Goal: Task Accomplishment & Management: Use online tool/utility

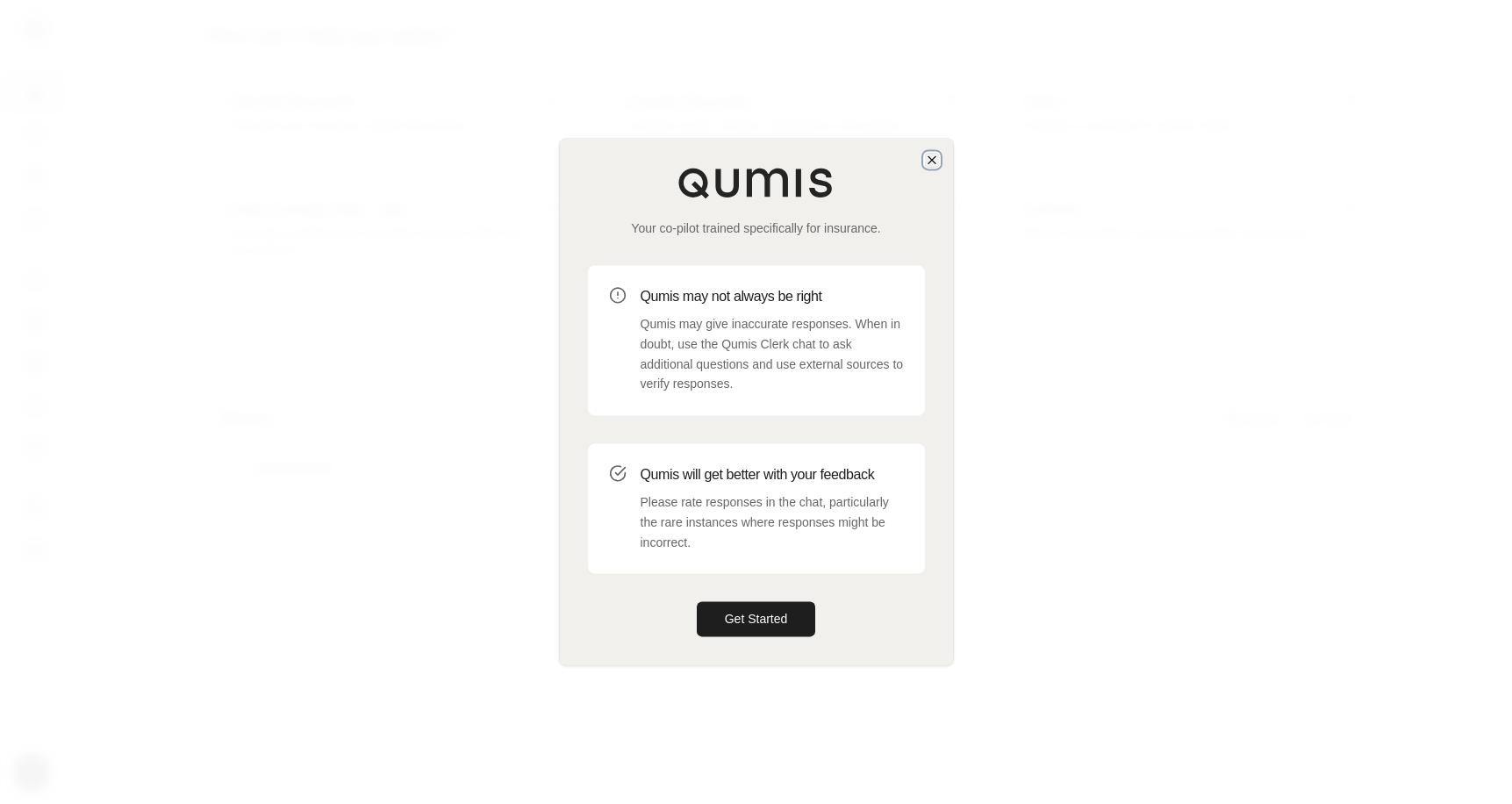
click at [930, 159] on icon "button" at bounding box center [931, 159] width 7 height 7
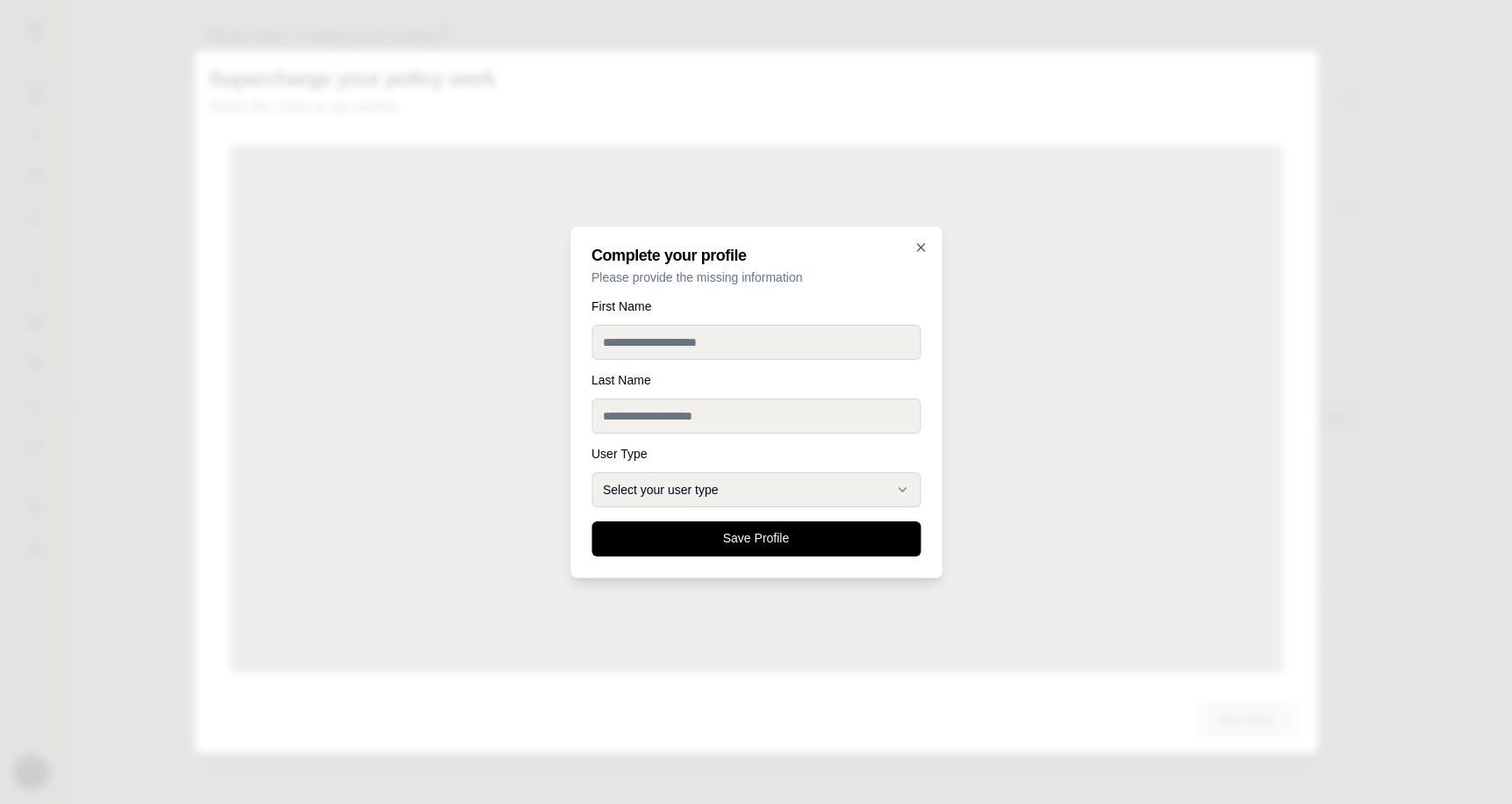
click at [780, 334] on input "First Name" at bounding box center [756, 341] width 329 height 35
type input "****"
click at [615, 417] on input "Last Name" at bounding box center [756, 415] width 329 height 35
type input "*****"
click at [686, 484] on button "Select your user type" at bounding box center [756, 489] width 329 height 35
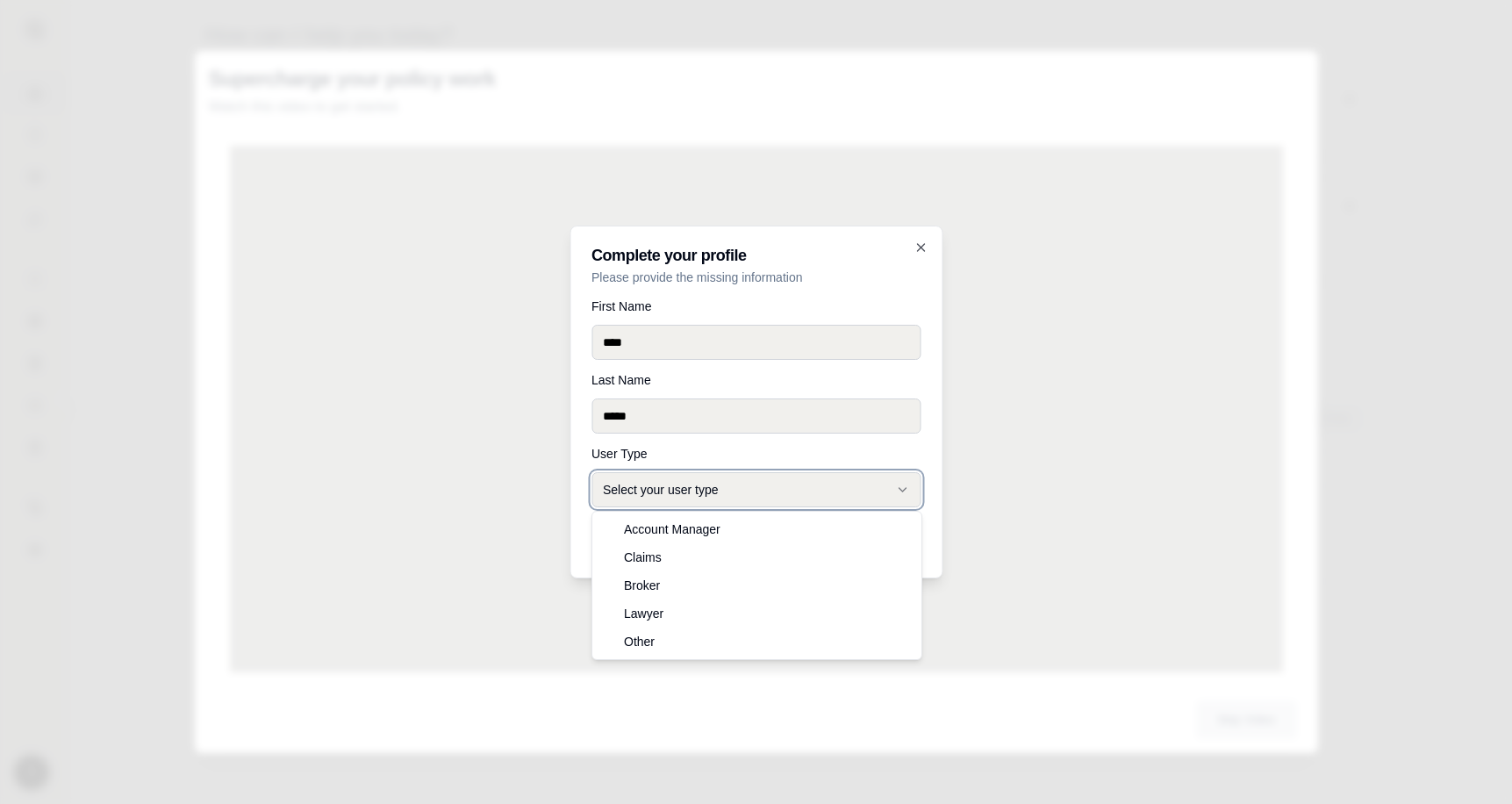
select select "******"
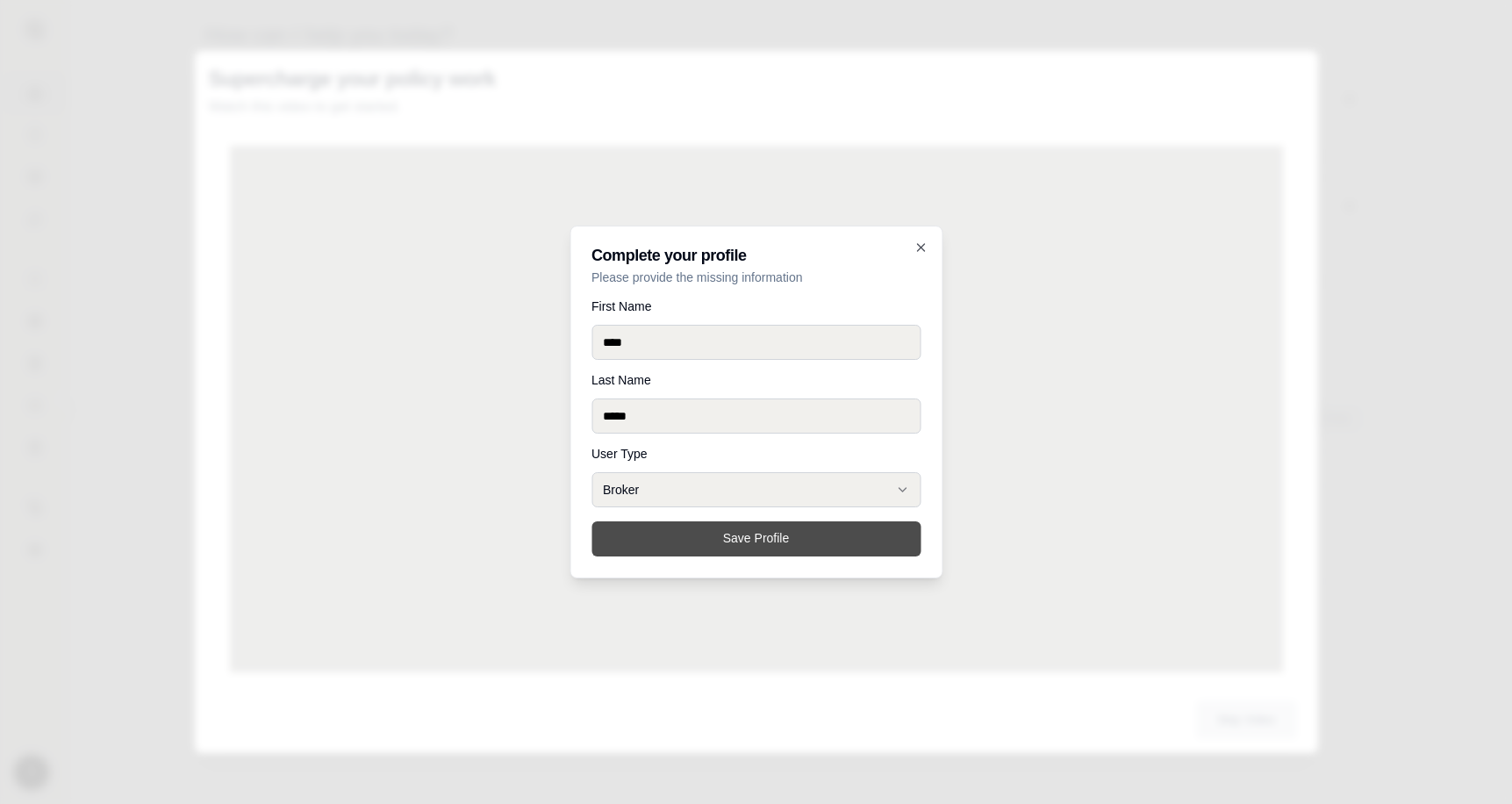
click at [721, 536] on button "Save Profile" at bounding box center [756, 538] width 329 height 35
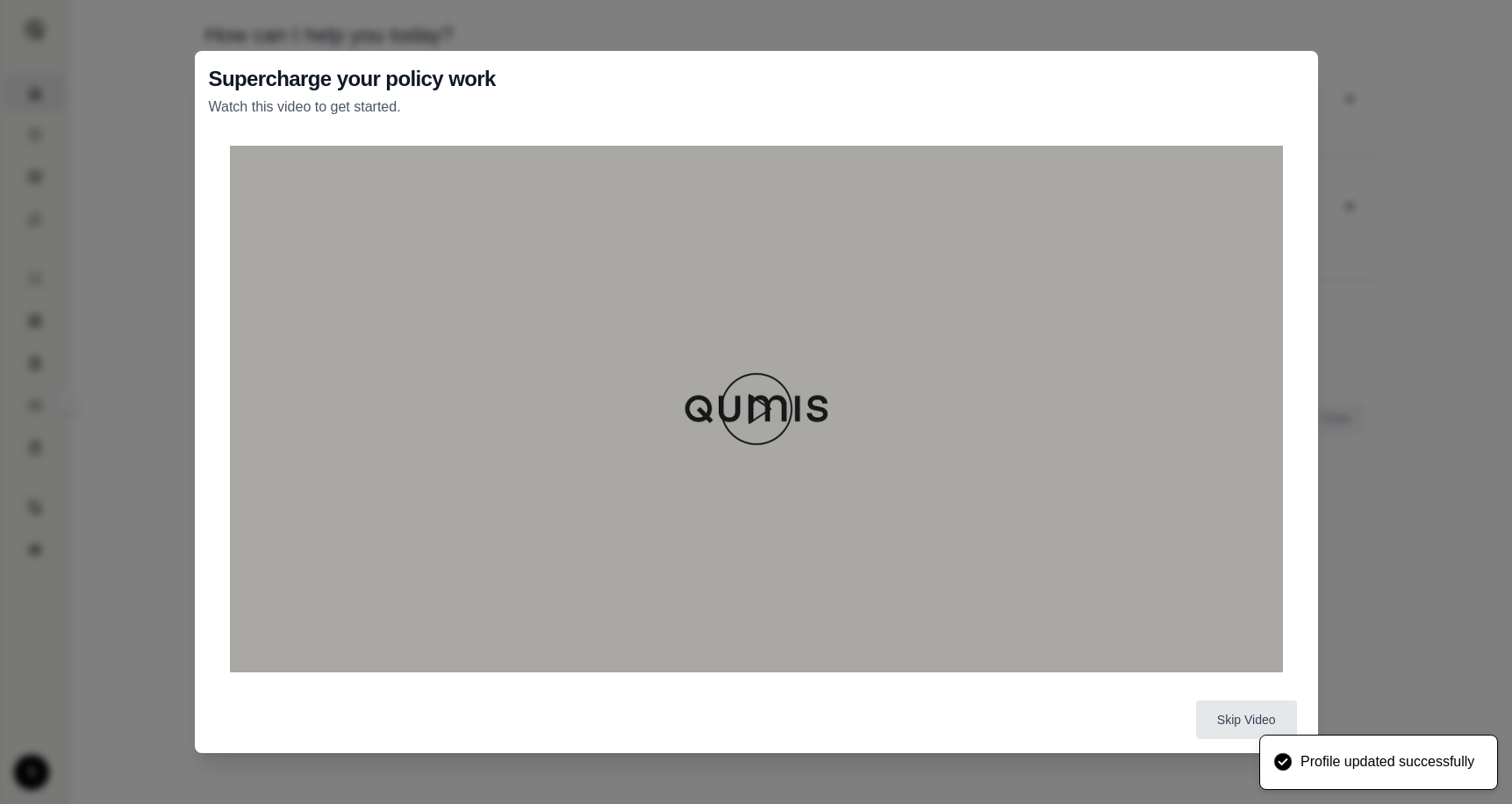
click at [771, 413] on img at bounding box center [756, 409] width 84 height 84
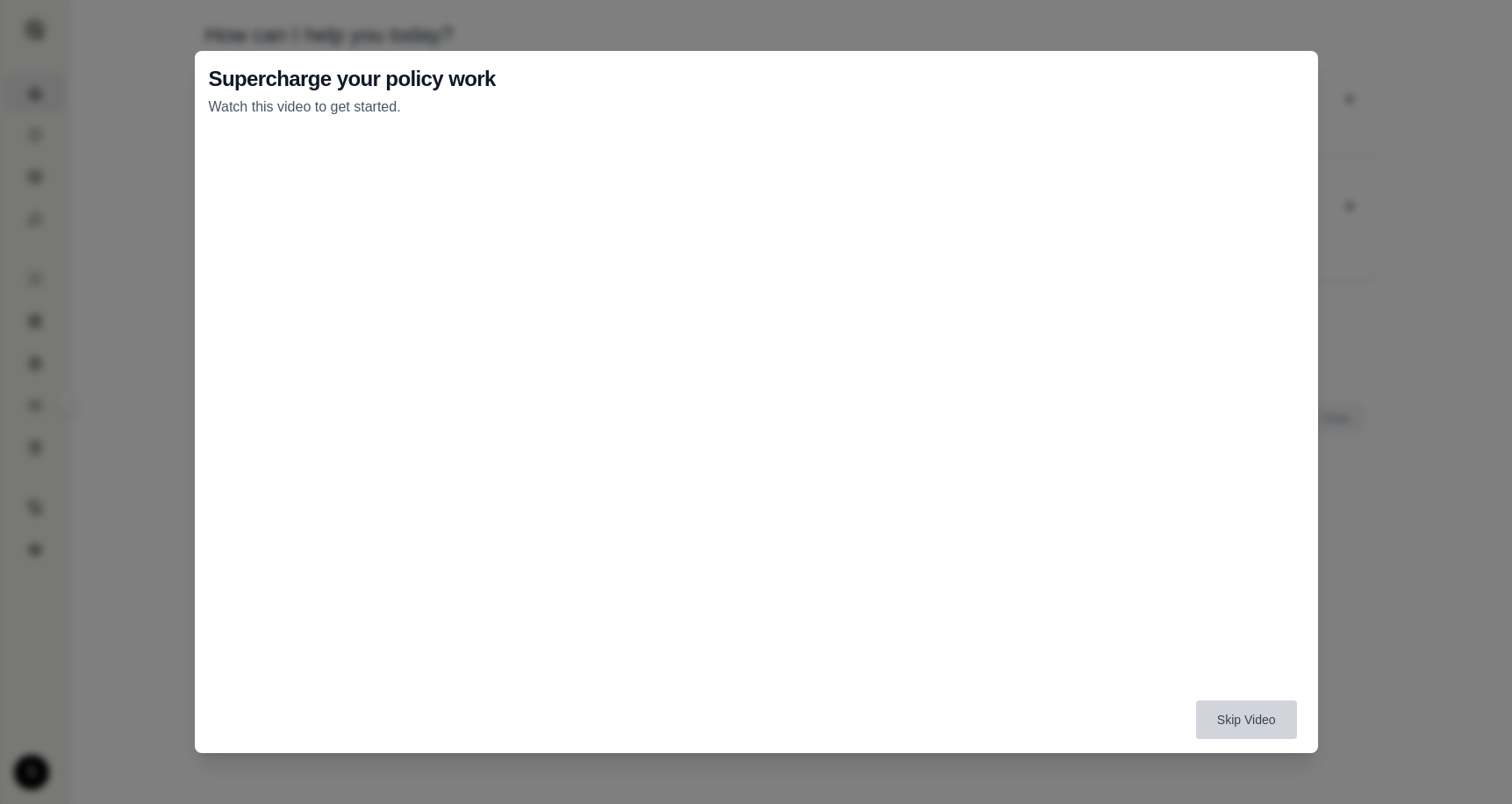
click at [1225, 725] on button "Skip Video" at bounding box center [1246, 719] width 101 height 39
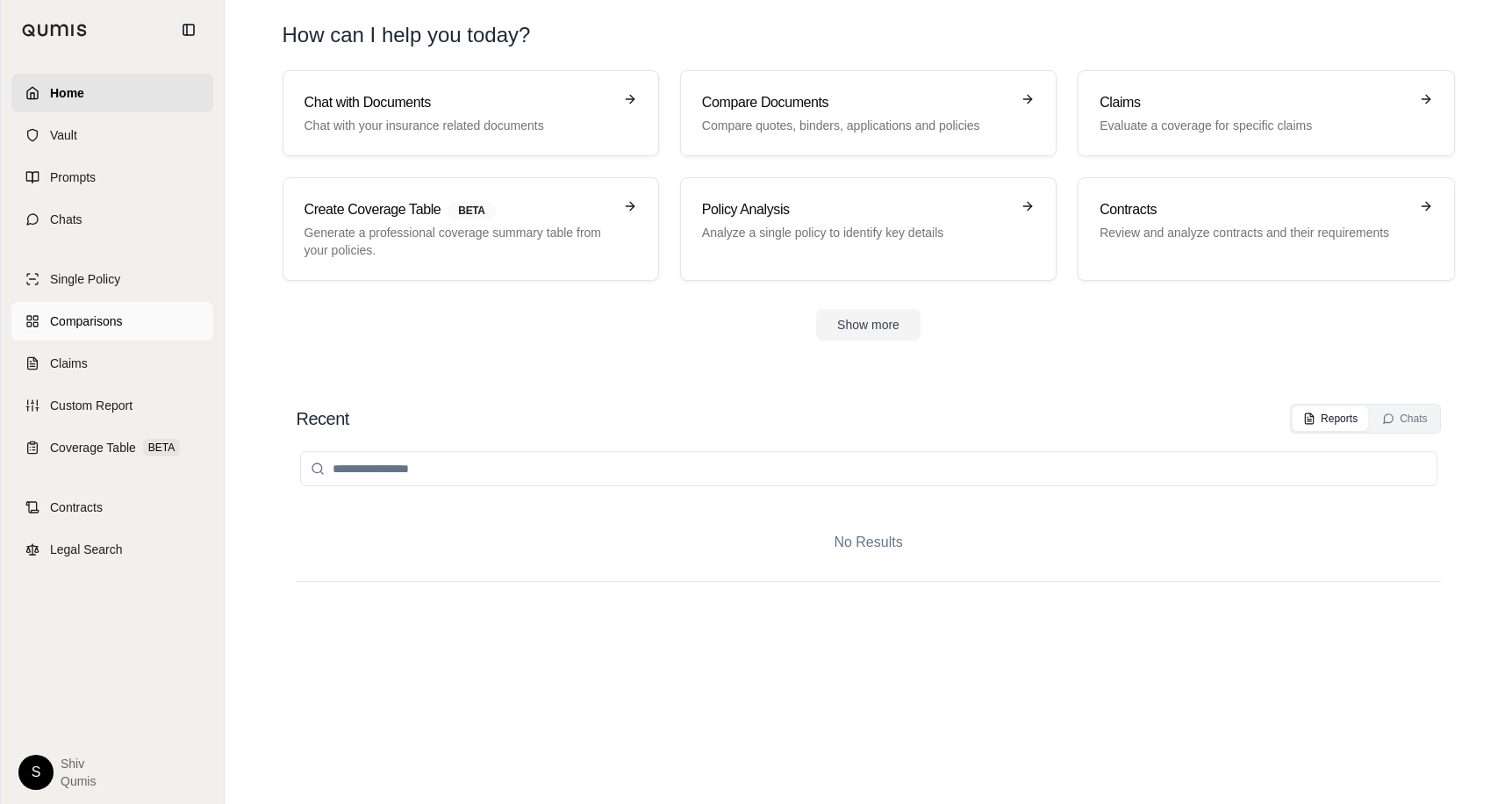
click at [133, 323] on link "Comparisons" at bounding box center [112, 321] width 201 height 39
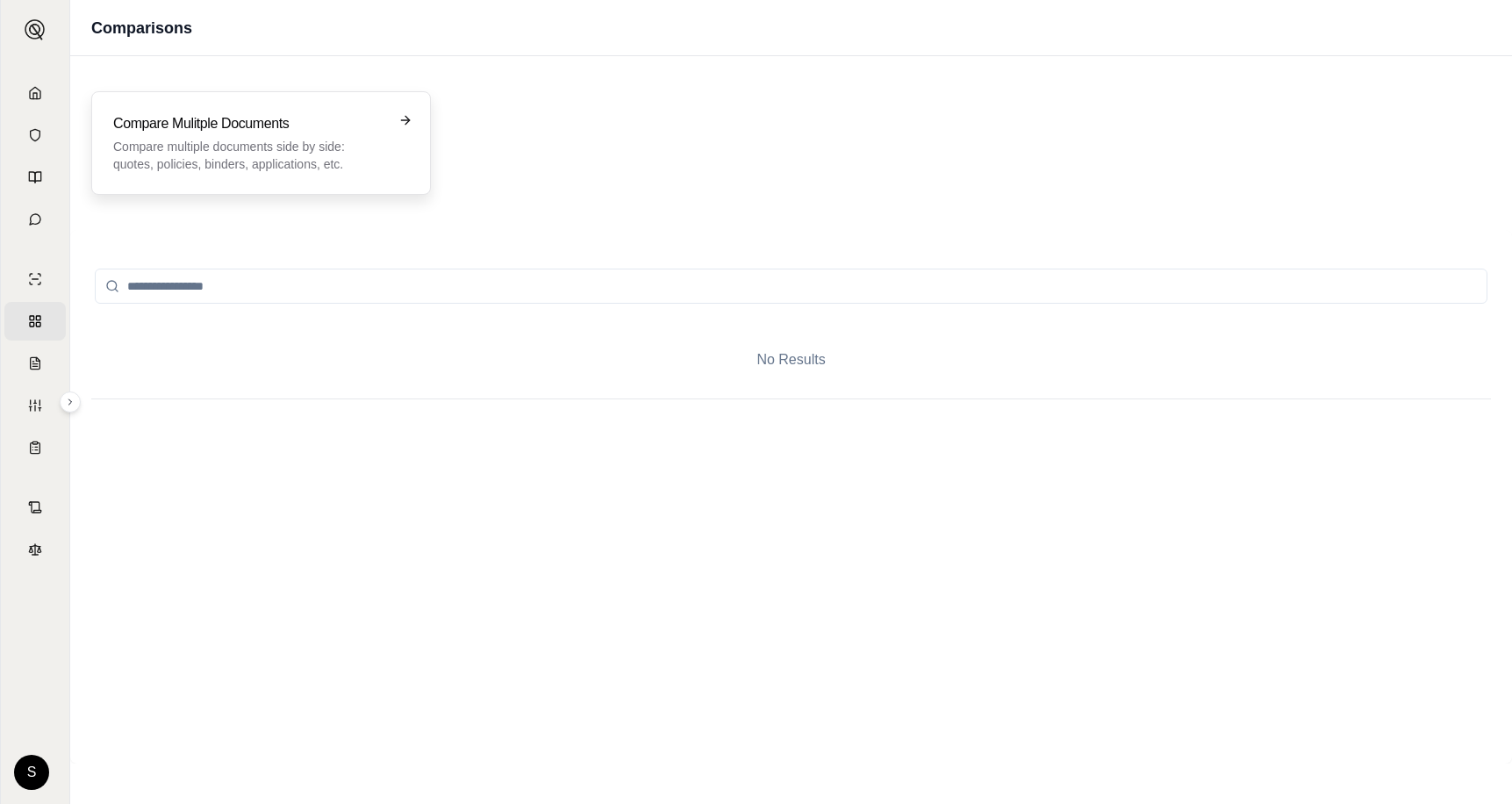
click at [295, 178] on div "Compare Mulitple Documents Compare multiple documents side by side: quotes, pol…" at bounding box center [260, 142] width 339 height 103
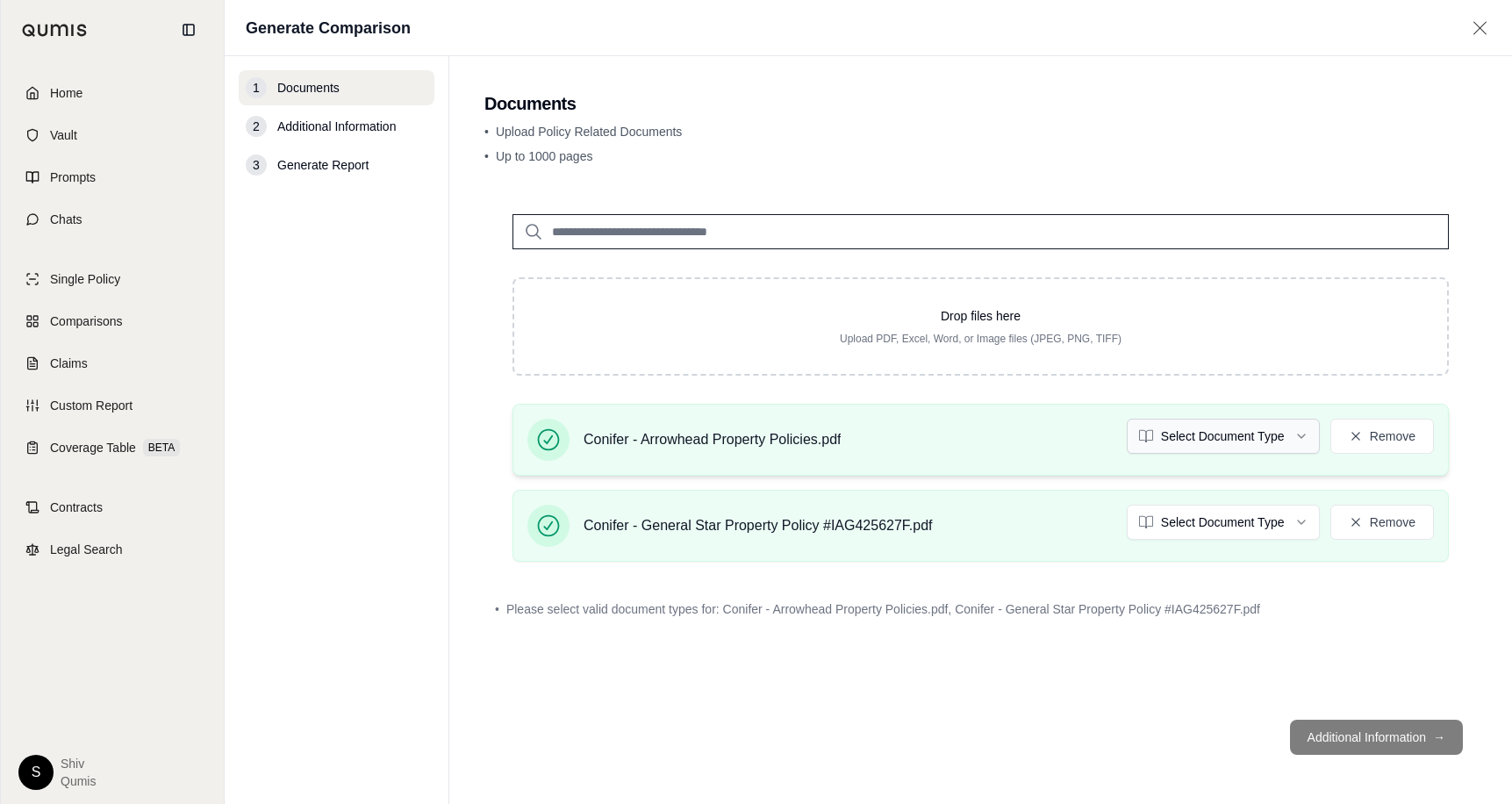
click at [1213, 424] on html "Home Vault Prompts Chats Single Policy Comparisons Claims Custom Report Coverag…" at bounding box center [756, 402] width 1512 height 804
click at [1224, 517] on html "Document type updated successfully Home Vault Prompts Chats Single Policy Compa…" at bounding box center [756, 402] width 1512 height 804
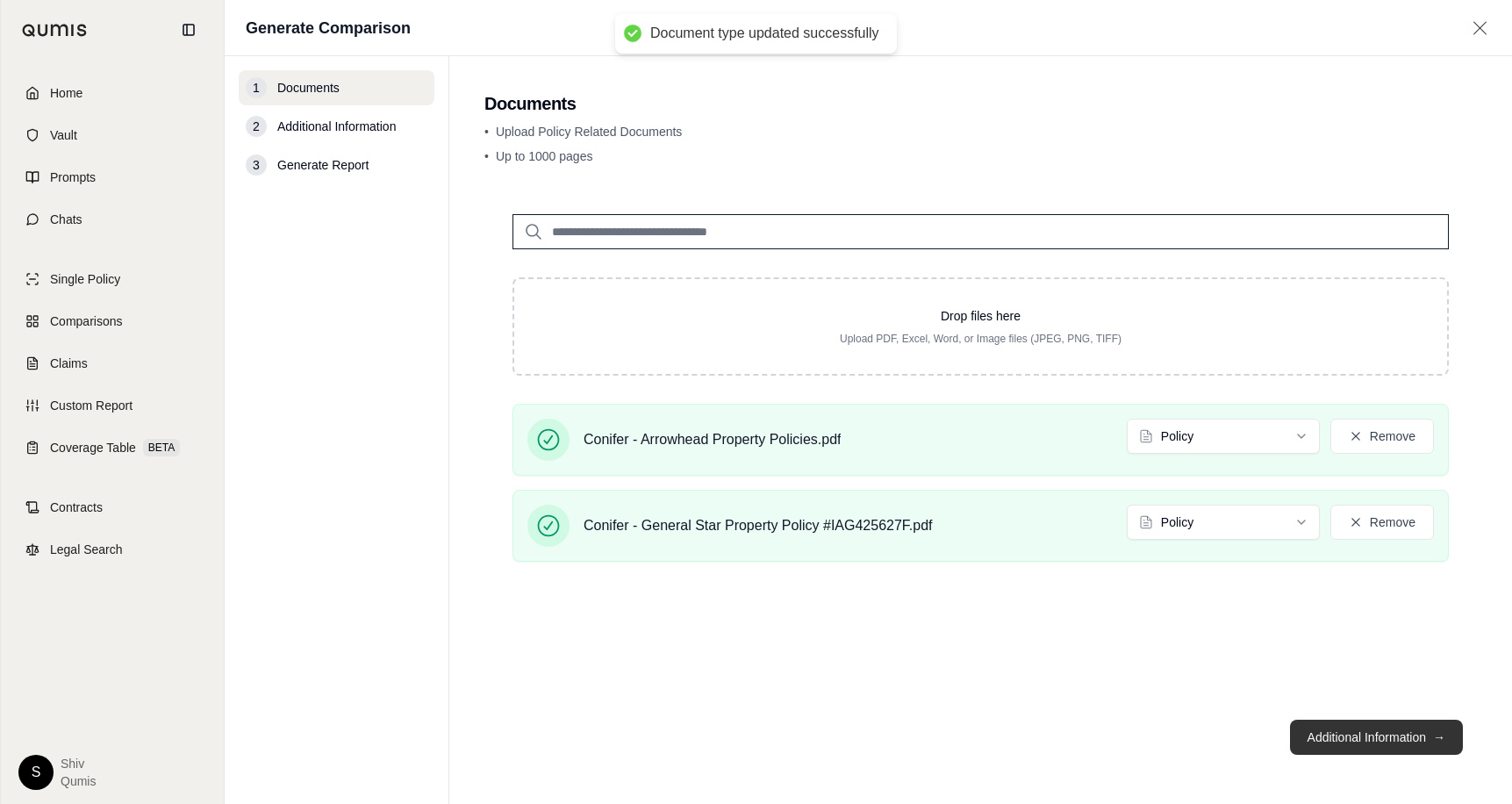
click at [1400, 742] on button "Additional Information →" at bounding box center [1376, 737] width 173 height 35
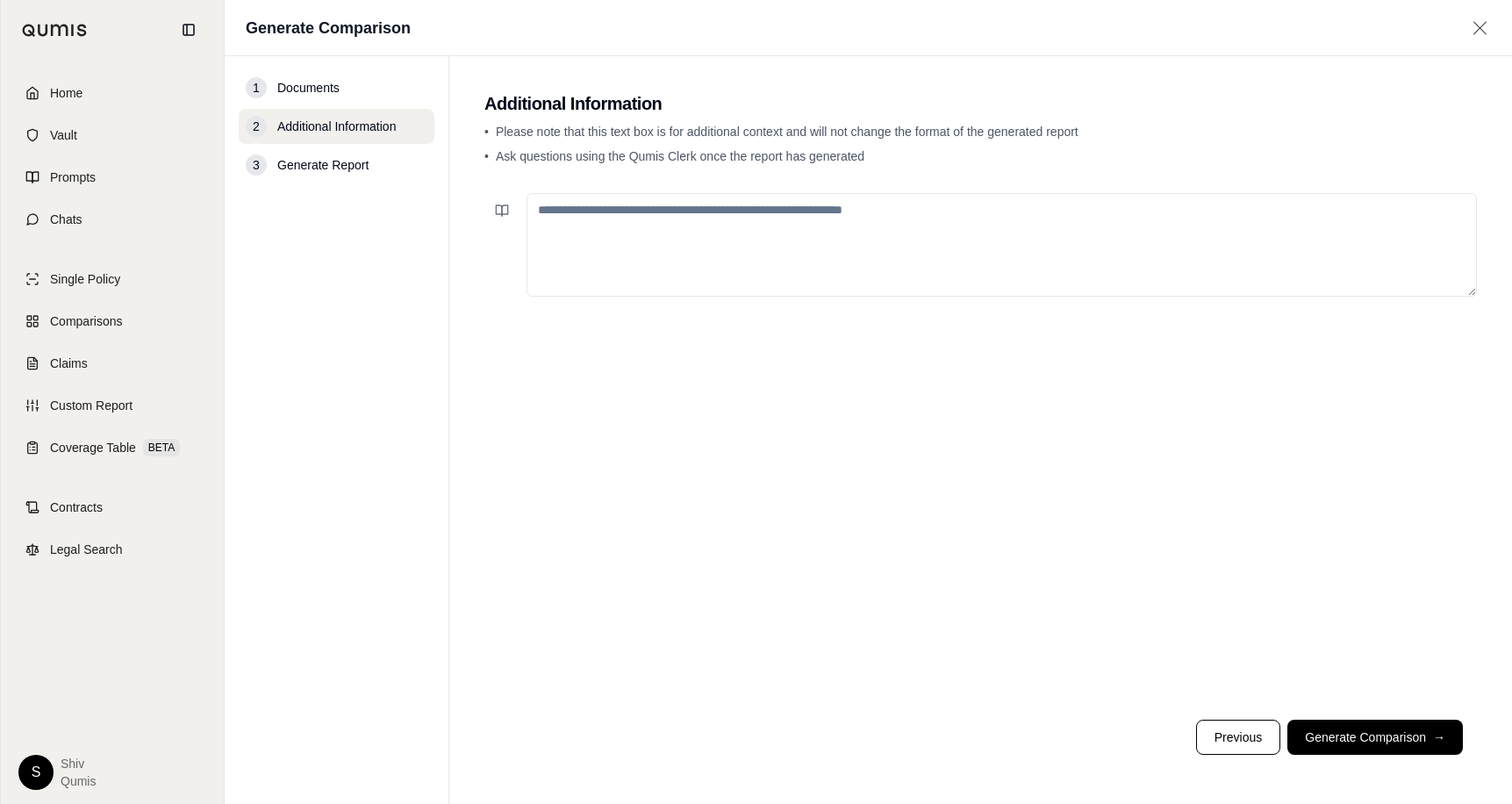
click at [1346, 737] on button "Generate Comparison →" at bounding box center [1375, 737] width 176 height 35
